Goal: Information Seeking & Learning: Check status

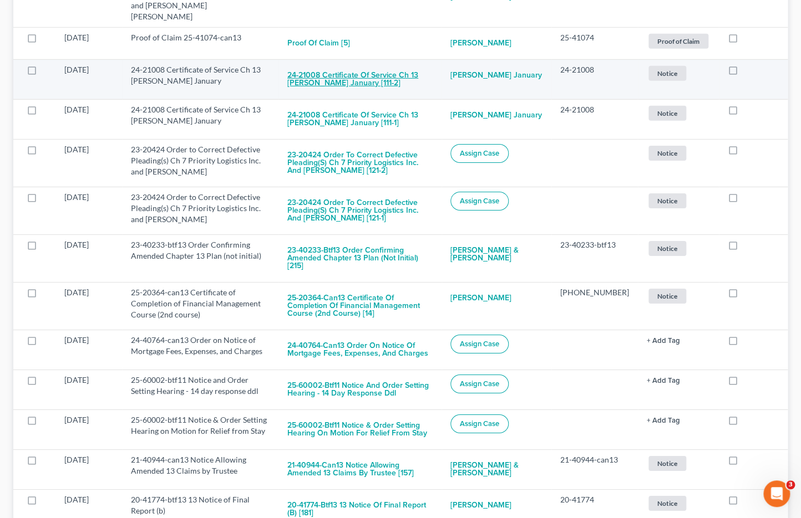
scroll to position [1417, 0]
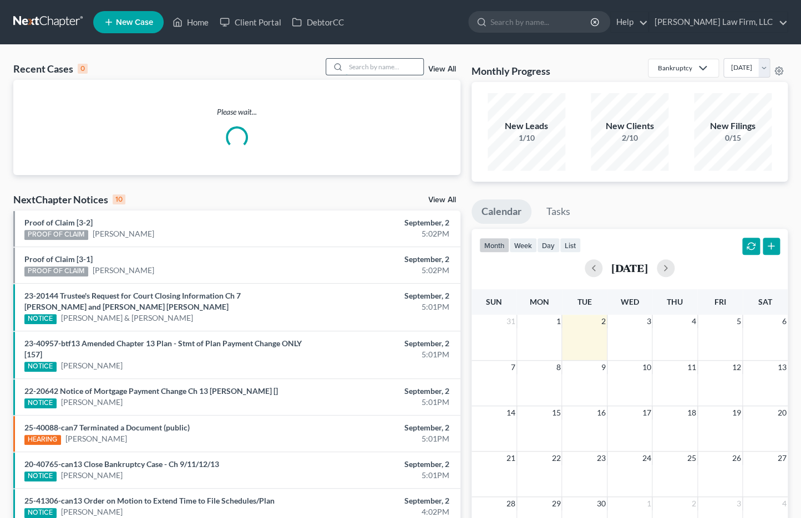
click at [370, 73] on input "search" at bounding box center [384, 67] width 78 height 16
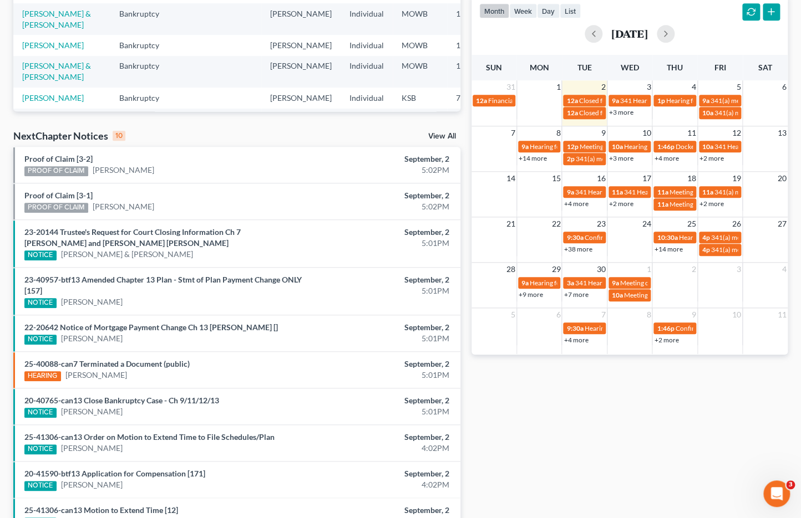
scroll to position [246, 0]
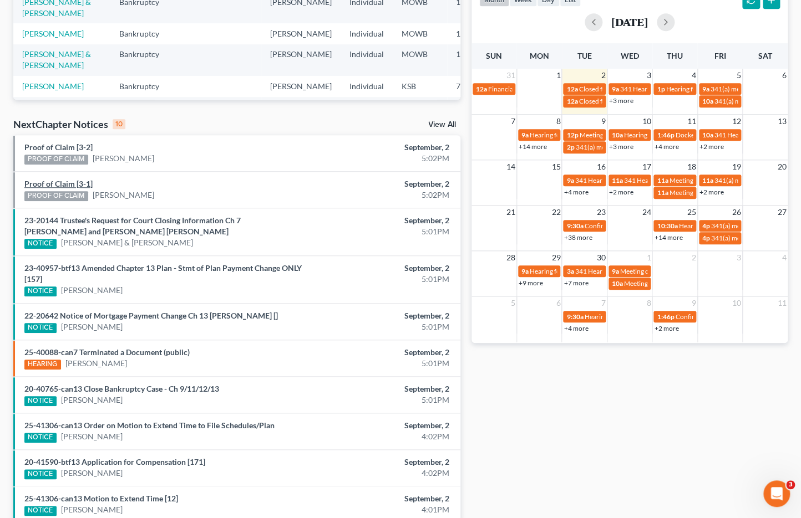
click at [73, 180] on link "Proof of Claim [3-1]" at bounding box center [58, 183] width 68 height 9
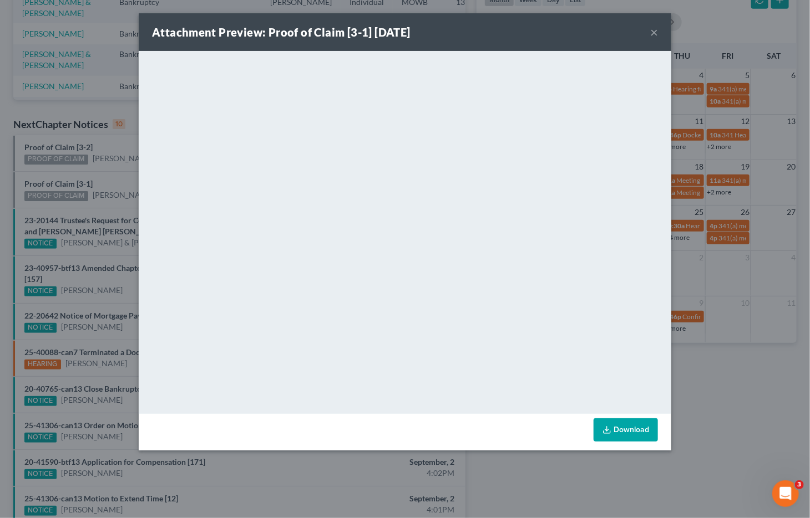
click at [735, 416] on div "Attachment Preview: Proof of Claim [3-1] 09/02/2025 × <object ng-attr-data='htt…" at bounding box center [405, 259] width 810 height 518
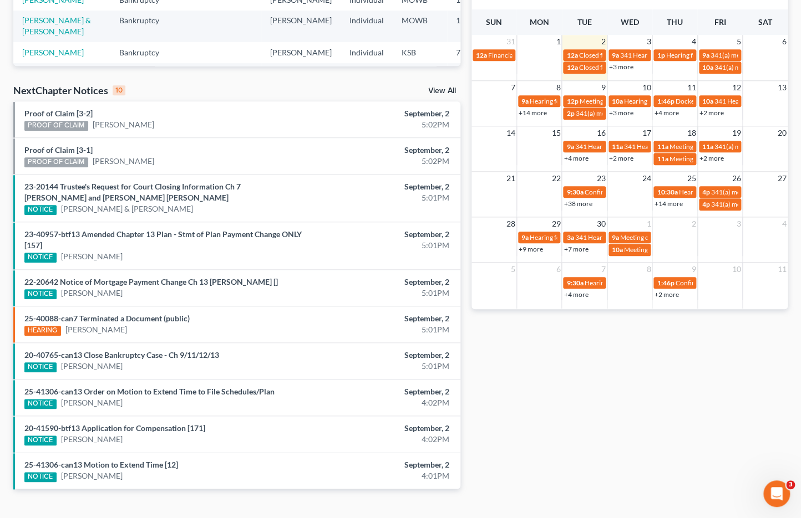
scroll to position [299, 0]
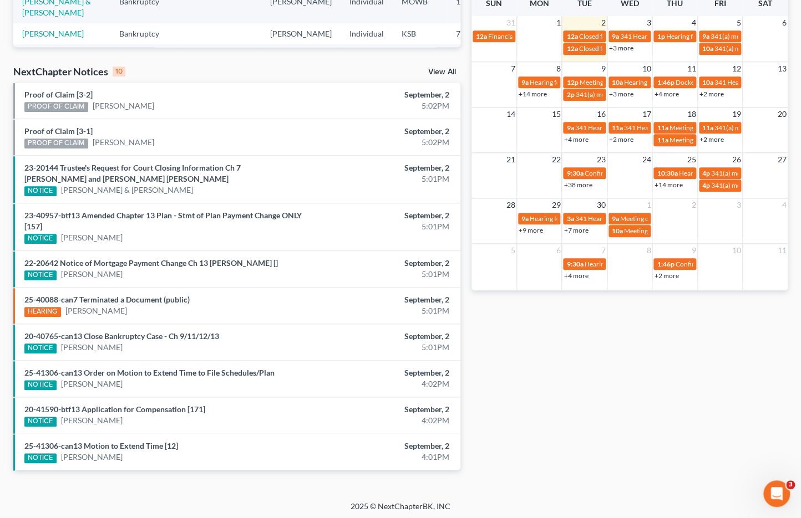
click at [443, 69] on link "View All" at bounding box center [442, 72] width 28 height 8
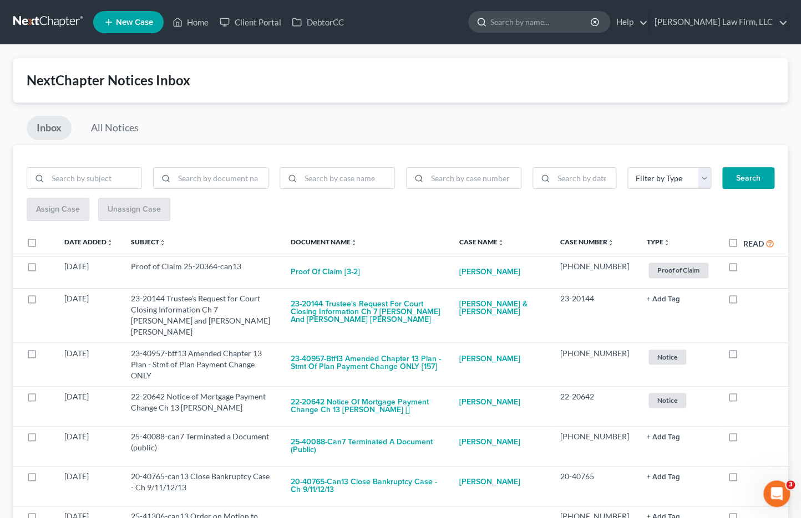
click at [576, 25] on input "search" at bounding box center [540, 22] width 101 height 21
type input "arbogast"
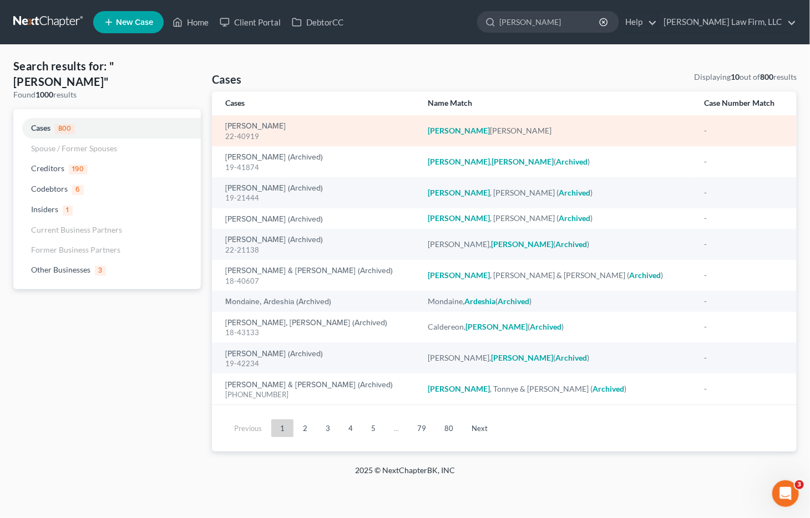
click at [463, 131] on em "Arbogast" at bounding box center [459, 130] width 62 height 9
click at [253, 123] on link "Arbogast, Alexis" at bounding box center [255, 127] width 60 height 8
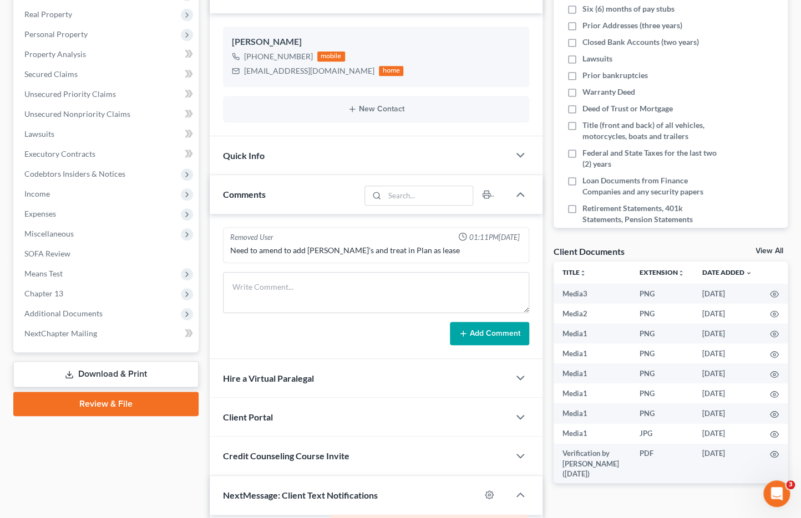
scroll to position [246, 0]
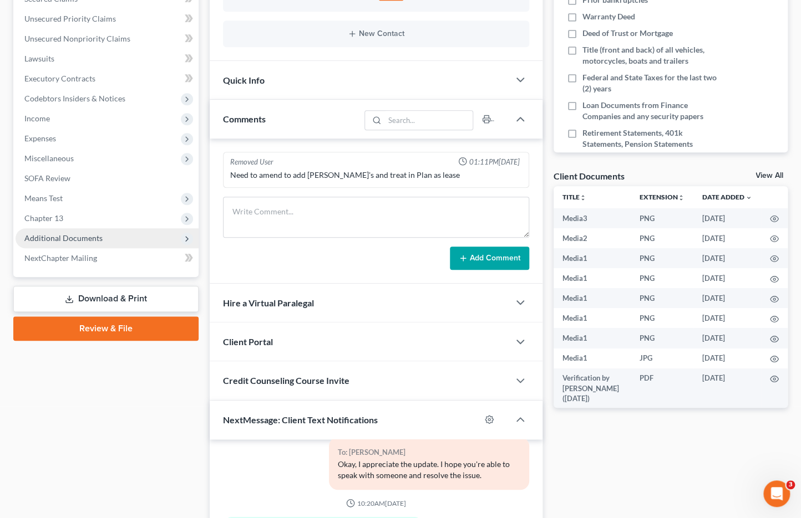
click at [96, 238] on span "Additional Documents" at bounding box center [63, 237] width 78 height 9
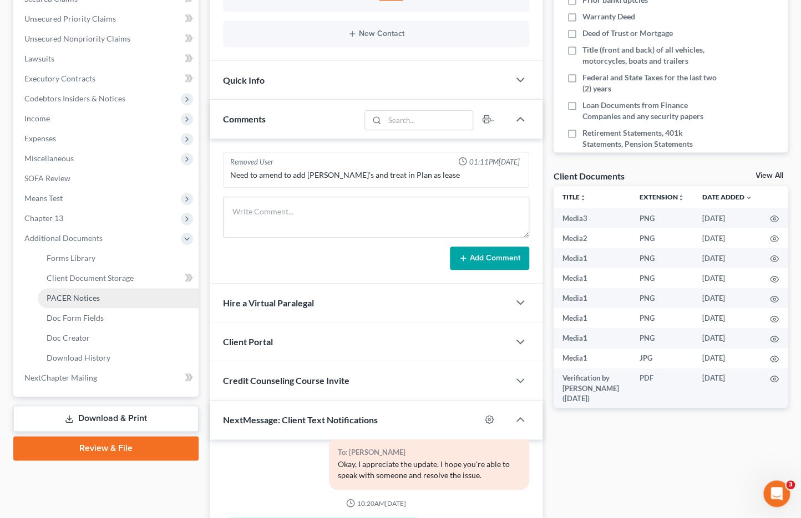
click at [93, 305] on link "PACER Notices" at bounding box center [118, 298] width 161 height 20
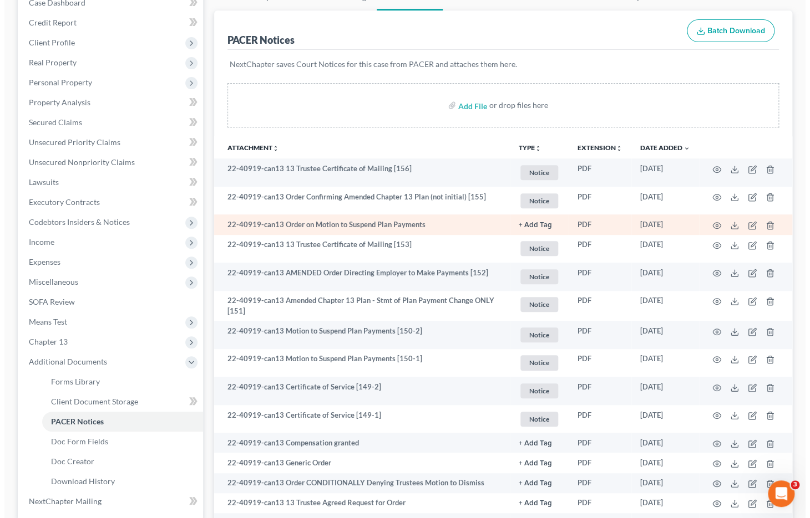
scroll to position [123, 0]
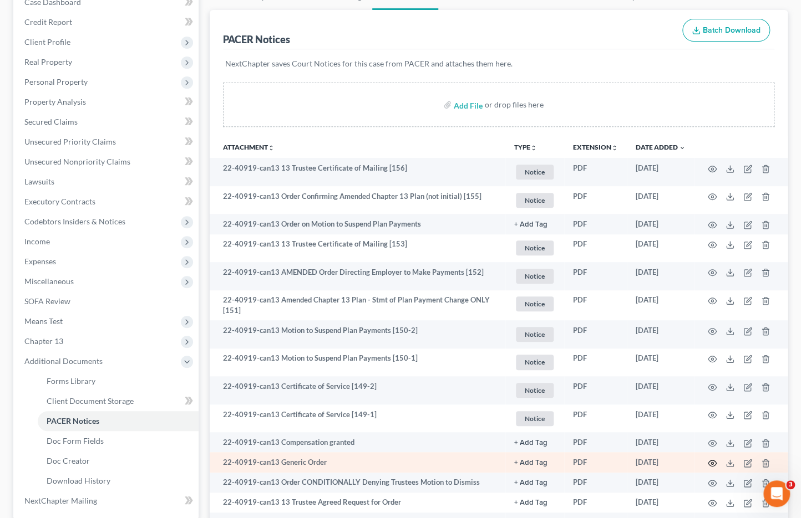
click at [712, 461] on icon "button" at bounding box center [712, 463] width 9 height 9
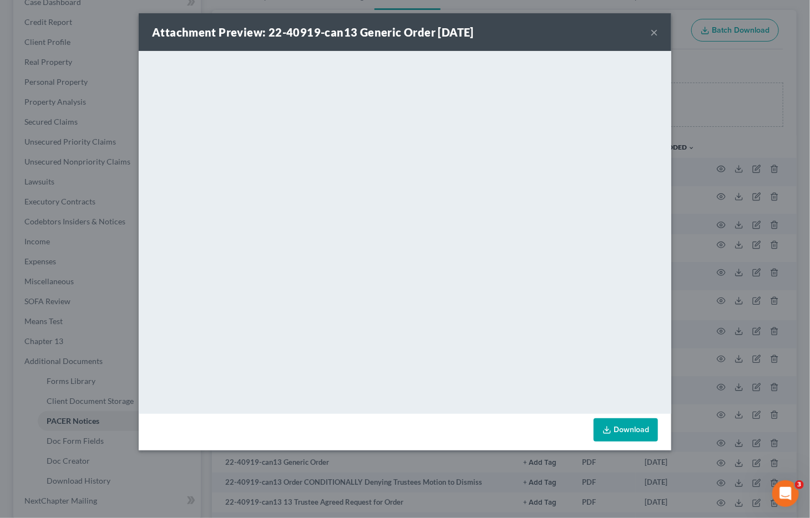
click at [781, 326] on div "Attachment Preview: 22-40919-can13 Generic Order 06/17/2025 × <object ng-attr-d…" at bounding box center [405, 259] width 810 height 518
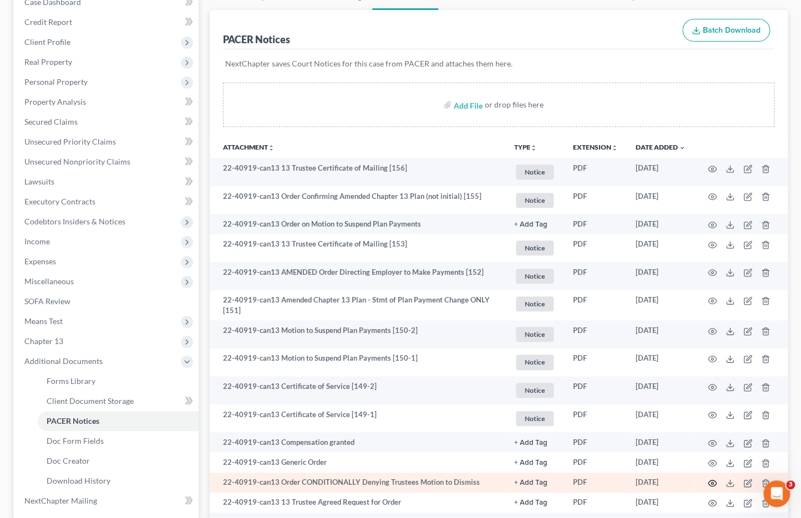
click at [713, 482] on circle "button" at bounding box center [712, 483] width 2 height 2
